Goal: Navigation & Orientation: Find specific page/section

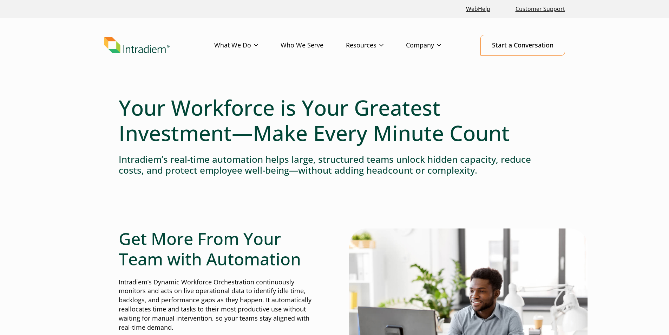
click at [439, 134] on h1 "Your Workforce is Your Greatest Investment—Make Every Minute Count" at bounding box center [335, 120] width 432 height 51
click at [434, 49] on link "Company" at bounding box center [435, 45] width 58 height 20
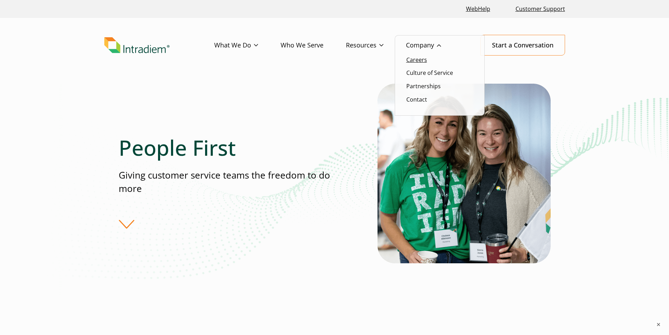
click at [423, 58] on link "Careers" at bounding box center [417, 60] width 21 height 8
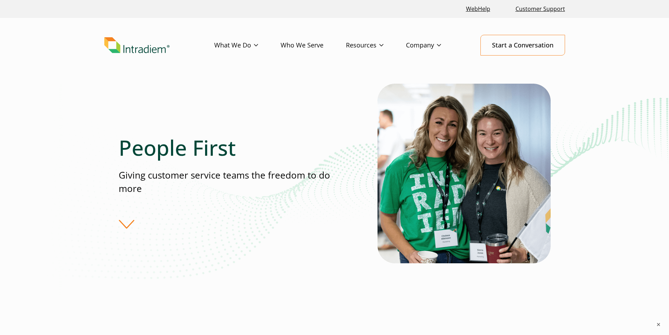
scroll to position [62, 0]
